Goal: Task Accomplishment & Management: Manage account settings

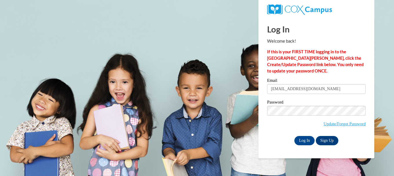
click at [294, 136] on input "Log In" at bounding box center [304, 140] width 20 height 9
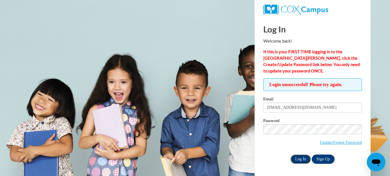
click at [302, 160] on input "Log In" at bounding box center [300, 158] width 20 height 9
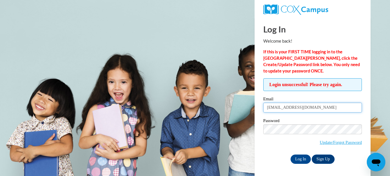
click at [307, 109] on input "thomas2085@bellsouth.net" at bounding box center [312, 108] width 98 height 10
type input "sharont438@yahoo.com"
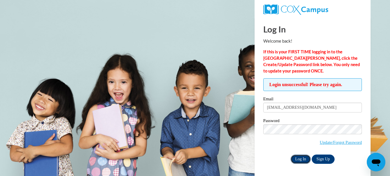
click at [300, 160] on input "Log In" at bounding box center [300, 158] width 20 height 9
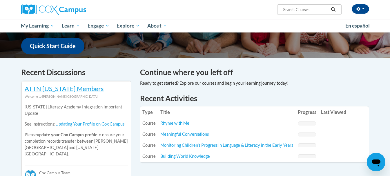
scroll to position [145, 0]
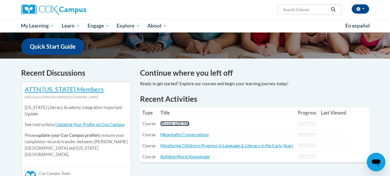
click at [173, 123] on link "Rhyme with Me" at bounding box center [174, 123] width 29 height 5
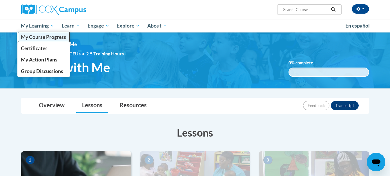
click at [39, 36] on span "My Course Progress" at bounding box center [43, 37] width 45 height 6
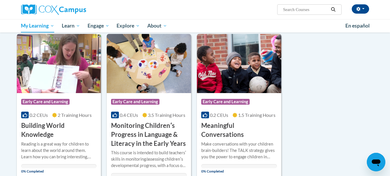
scroll to position [58, 0]
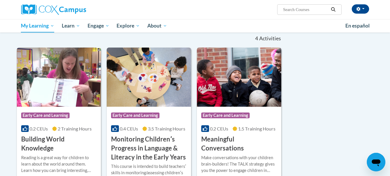
click at [229, 93] on img at bounding box center [239, 77] width 84 height 59
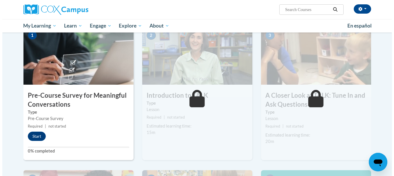
scroll to position [145, 0]
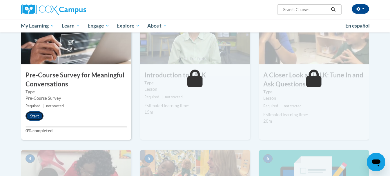
click at [33, 115] on button "Start" at bounding box center [34, 115] width 18 height 9
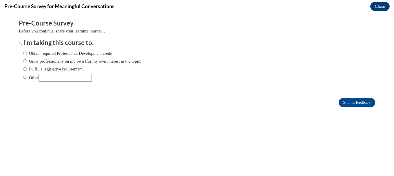
scroll to position [0, 0]
click at [23, 54] on input "Obtain required Professional Development credit." at bounding box center [25, 53] width 4 height 6
radio input "true"
click at [358, 101] on input "Submit feedback" at bounding box center [357, 102] width 36 height 9
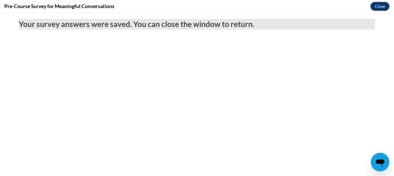
click at [380, 9] on button "Close" at bounding box center [379, 6] width 19 height 9
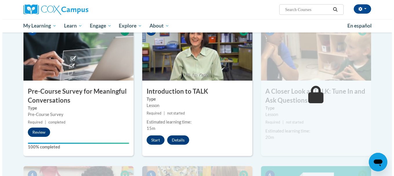
scroll to position [116, 0]
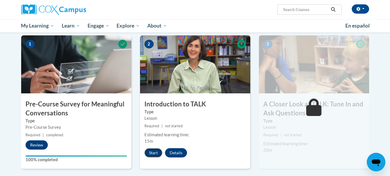
click at [154, 153] on button "Start" at bounding box center [153, 152] width 18 height 9
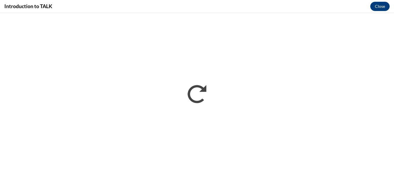
scroll to position [0, 0]
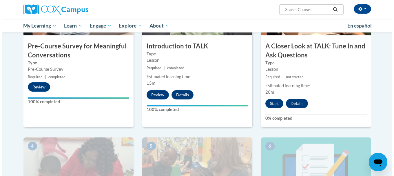
scroll to position [145, 0]
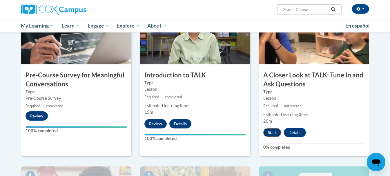
click at [271, 135] on button "Start" at bounding box center [272, 132] width 18 height 9
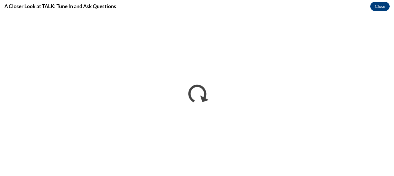
scroll to position [0, 0]
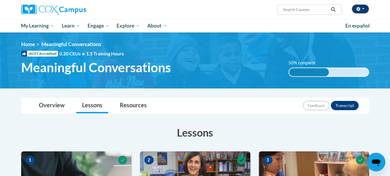
click at [364, 7] on button "button" at bounding box center [359, 8] width 17 height 9
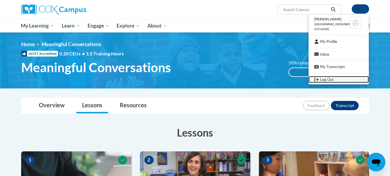
click at [328, 80] on link "Log Out" at bounding box center [338, 79] width 60 height 7
